Goal: Find specific page/section: Find specific page/section

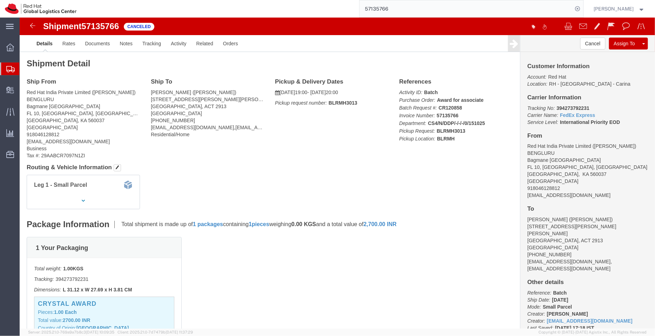
click at [0, 0] on span "Shipment Manager" at bounding box center [0, 0] width 0 height 0
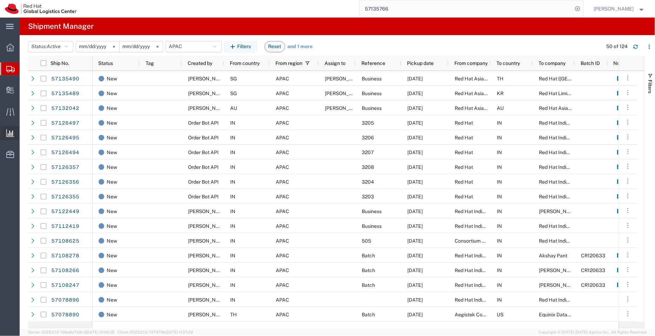
click at [0, 0] on span "Ad Hoc Reports" at bounding box center [0, 0] width 0 height 0
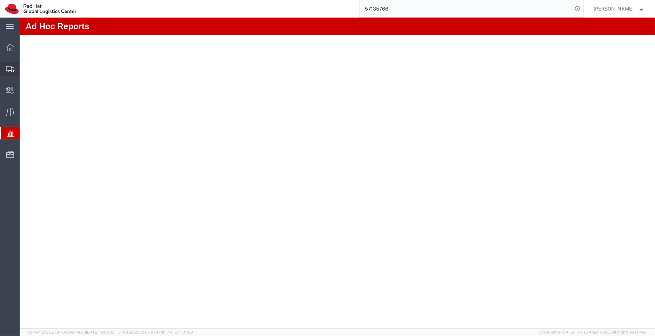
click at [0, 0] on span "Shipment Manager" at bounding box center [0, 0] width 0 height 0
